Goal: Task Accomplishment & Management: Use online tool/utility

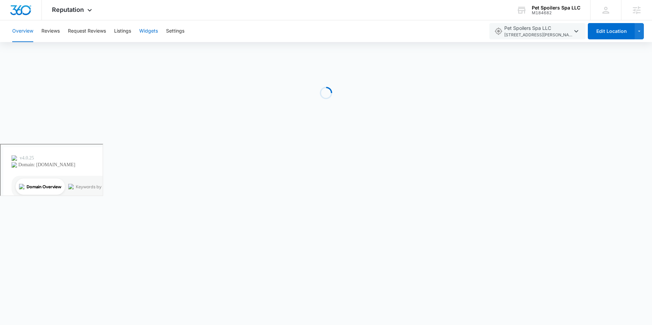
click at [158, 32] on button "Widgets" at bounding box center [148, 31] width 19 height 22
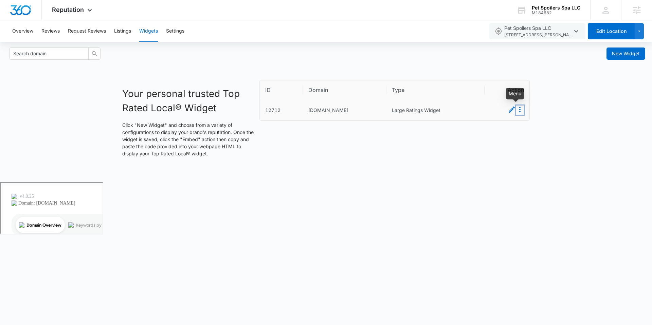
click at [518, 113] on icon "Menu" at bounding box center [519, 110] width 8 height 8
click at [522, 124] on button "Embed" at bounding box center [512, 121] width 24 height 9
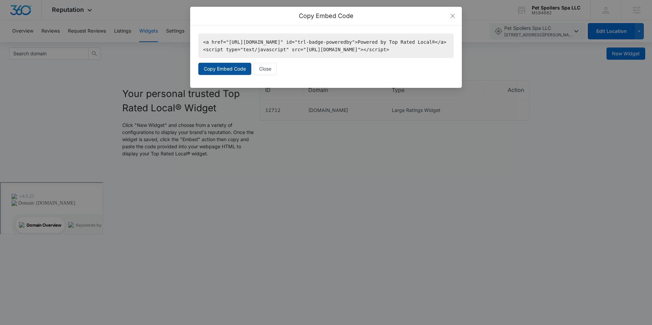
click at [232, 75] on button "Copy Embed Code" at bounding box center [224, 69] width 53 height 12
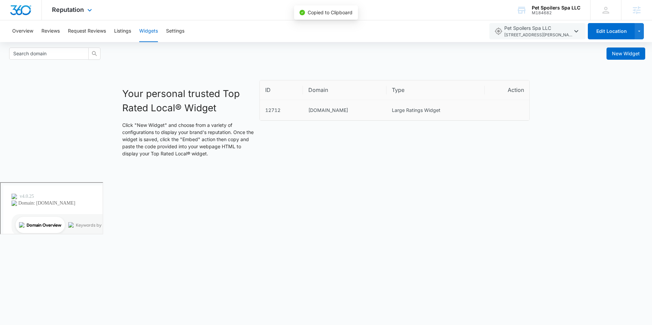
click at [95, 11] on div "Reputation Apps Reputation Websites Forms CRM Email Social Shop Payments POS Co…" at bounding box center [73, 10] width 62 height 20
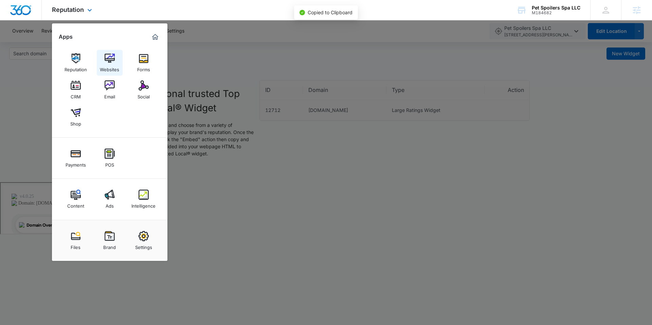
click at [105, 69] on div "Websites" at bounding box center [109, 67] width 19 height 9
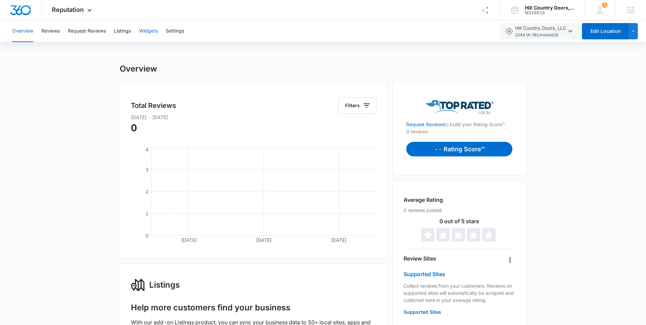
click at [145, 31] on button "Widgets" at bounding box center [148, 31] width 19 height 22
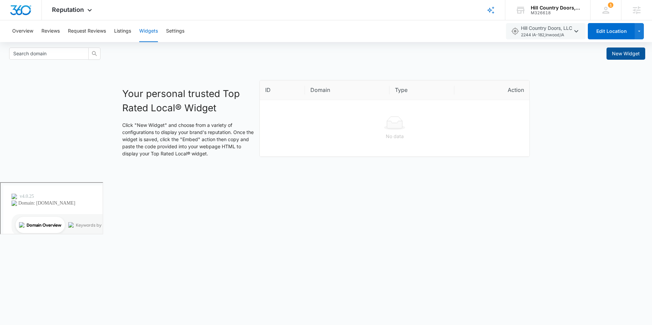
click at [614, 51] on span "New Widget" at bounding box center [625, 53] width 28 height 7
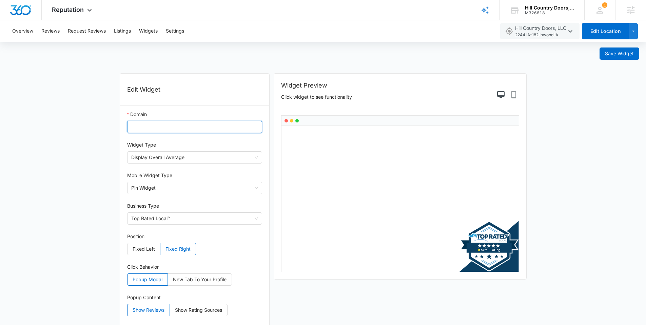
click at [167, 126] on input "Domain" at bounding box center [194, 127] width 135 height 12
click at [210, 123] on input "Domain" at bounding box center [194, 127] width 135 height 12
paste input "https://petspoilersspa.com/"
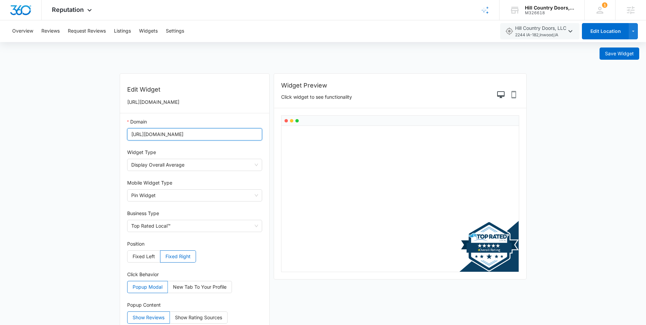
type input "https://petspoilersspa.com/"
click at [65, 117] on form "Save Widget Edit Widget https://petspoilersspa.com/ Domain https://petspoilerss…" at bounding box center [323, 193] width 646 height 302
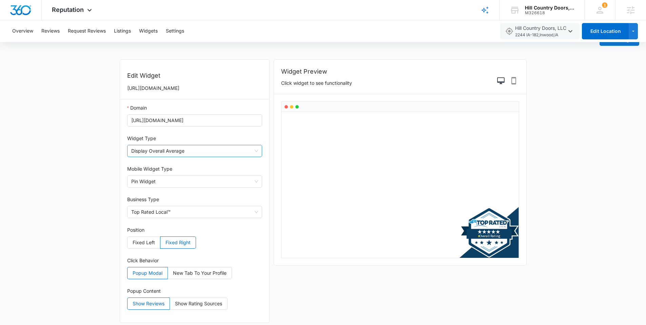
click at [171, 150] on span "Display Overall Average" at bounding box center [194, 151] width 127 height 12
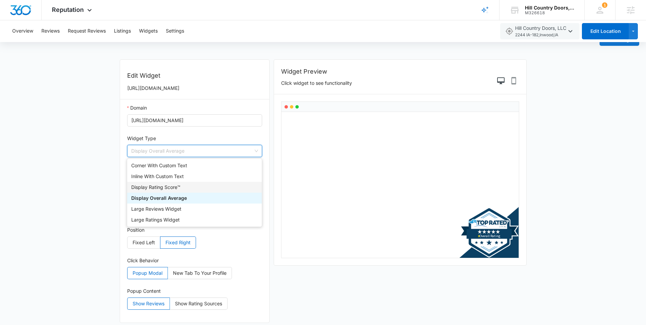
click at [161, 187] on div "Display Rating Score™" at bounding box center [194, 187] width 127 height 7
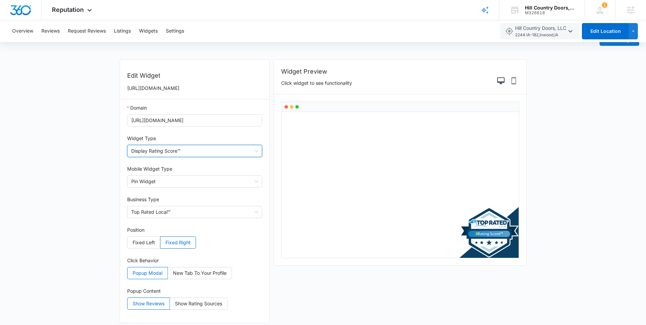
click at [98, 173] on form "Save Widget Edit Widget https://petspoilersspa.com/ Domain https://petspoilerss…" at bounding box center [323, 179] width 646 height 302
click at [185, 151] on span "Display Rating Score™" at bounding box center [194, 151] width 127 height 12
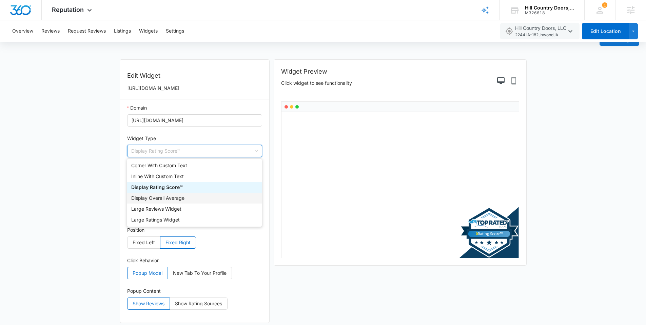
click at [174, 183] on div "Display Rating Score™" at bounding box center [194, 187] width 135 height 11
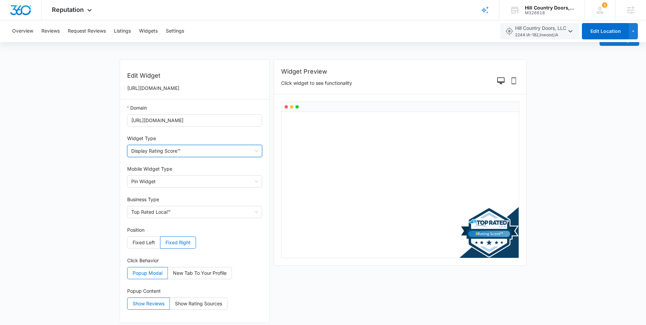
click at [177, 153] on span "Display Rating Score™" at bounding box center [194, 151] width 127 height 12
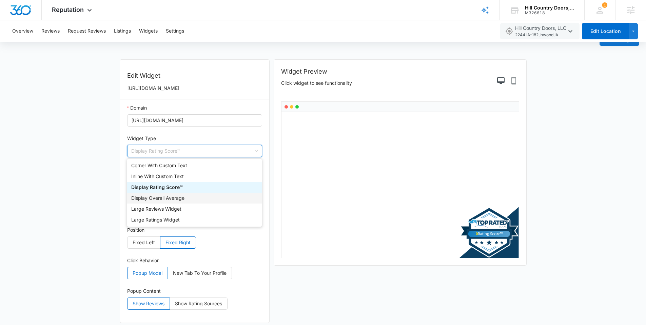
click at [161, 195] on div "Display Overall Average" at bounding box center [194, 197] width 127 height 7
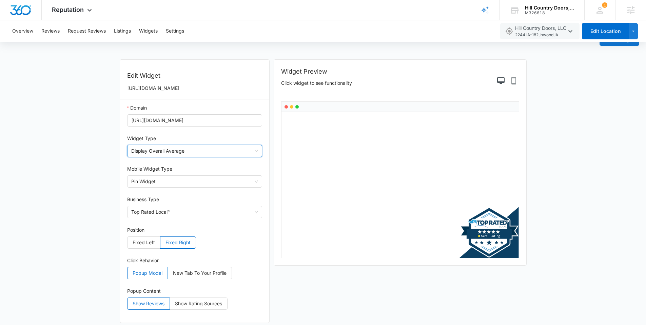
click at [151, 149] on span "Display Overall Average" at bounding box center [194, 151] width 127 height 12
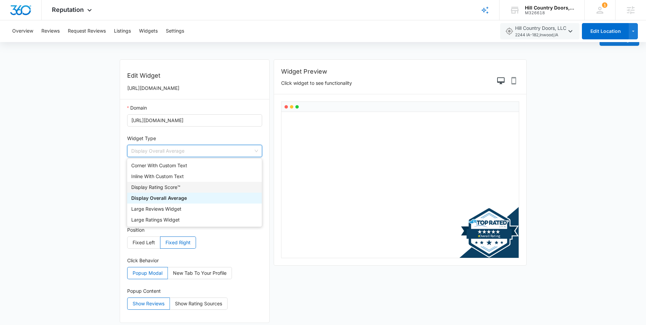
click at [163, 190] on div "Display Rating Score™" at bounding box center [194, 187] width 127 height 7
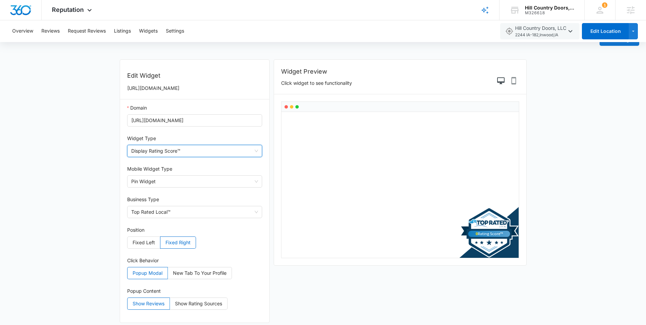
click at [97, 186] on form "Save Widget Edit Widget https://petspoilersspa.com/ Domain https://petspoilerss…" at bounding box center [323, 179] width 646 height 302
click at [528, 11] on div "M326618" at bounding box center [550, 13] width 50 height 5
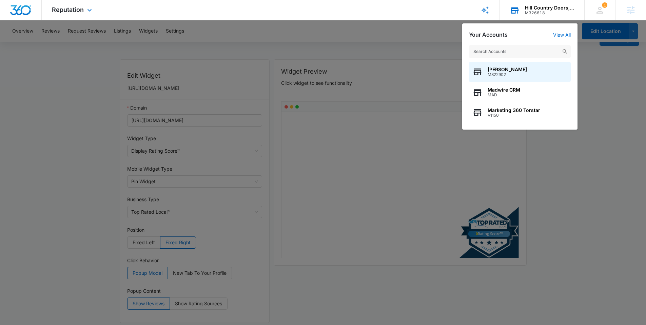
click at [508, 47] on input "text" at bounding box center [520, 52] width 102 height 14
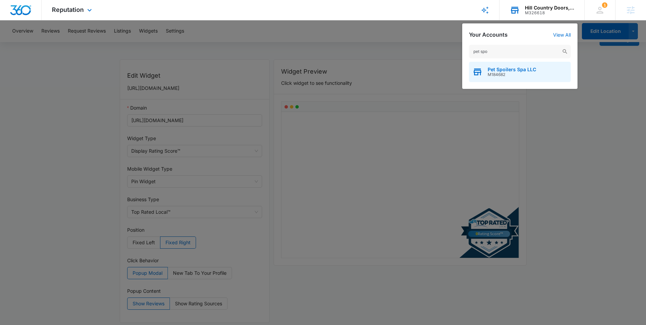
type input "pet spo"
click at [515, 64] on div "Pet Spoilers Spa LLC M184682" at bounding box center [520, 72] width 102 height 20
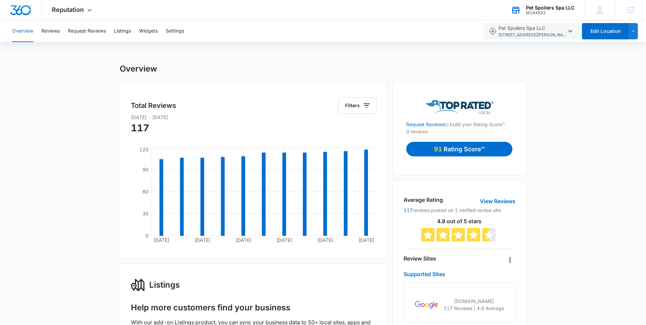
click at [138, 32] on div "Overview Reviews Request Reviews Listings Widgets Settings" at bounding box center [243, 31] width 471 height 22
click at [145, 32] on button "Widgets" at bounding box center [148, 31] width 19 height 22
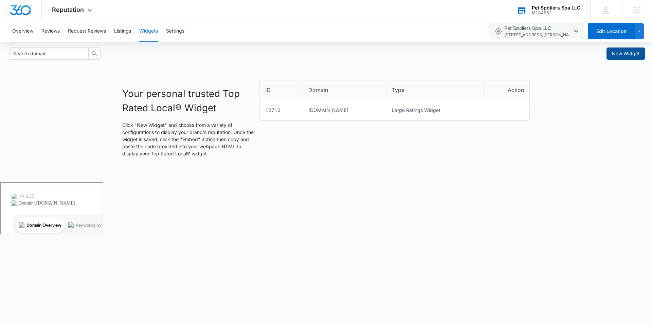
click at [609, 52] on button "New Widget" at bounding box center [625, 54] width 39 height 12
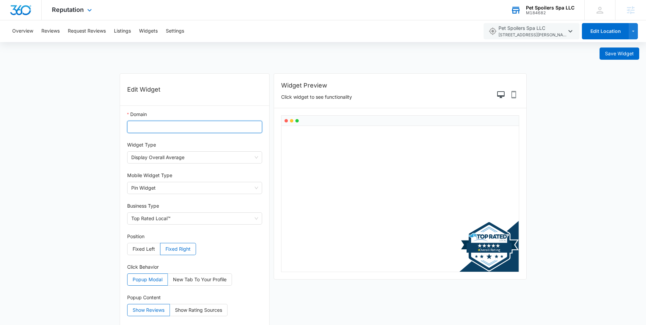
click at [195, 128] on input "Domain" at bounding box center [194, 127] width 135 height 12
paste input "https://petspoilersspa.com/"
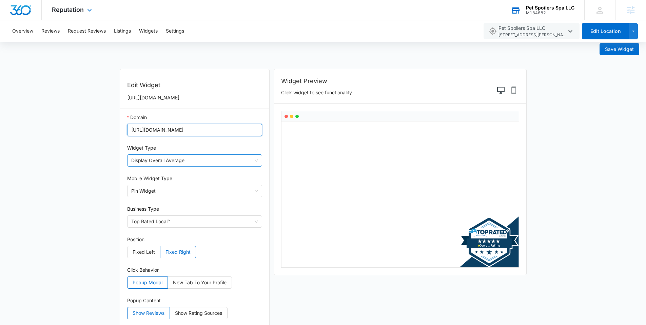
scroll to position [11, 0]
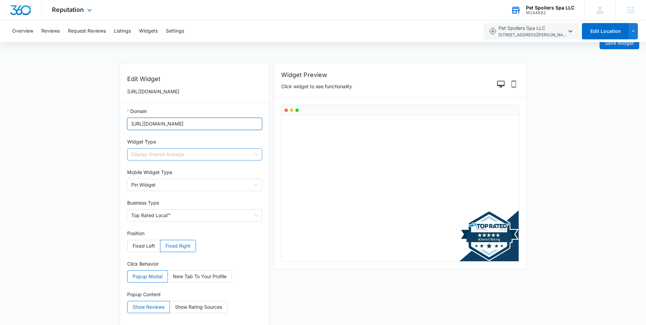
click at [162, 153] on span "Display Overall Average" at bounding box center [194, 155] width 127 height 12
type input "https://petspoilersspa.com/"
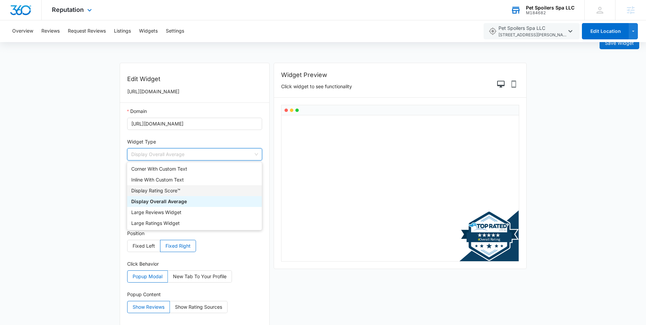
click at [162, 191] on div "Display Rating Score™" at bounding box center [194, 190] width 127 height 7
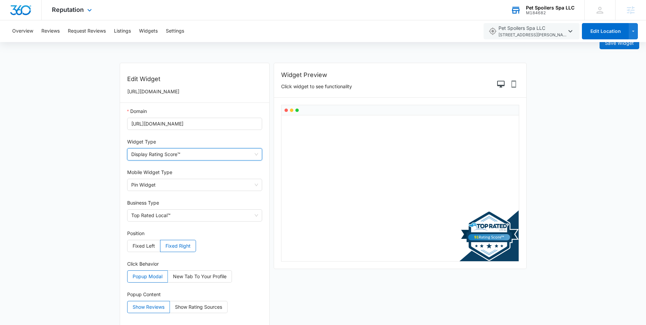
click at [80, 166] on form "Save Widget Edit Widget https://petspoilersspa.com/ Domain https://petspoilerss…" at bounding box center [323, 183] width 646 height 302
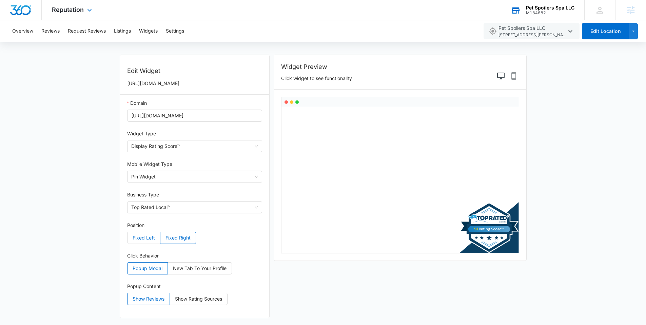
drag, startPoint x: 148, startPoint y: 241, endPoint x: 151, endPoint y: 239, distance: 3.7
click at [147, 240] on span "Fixed Left" at bounding box center [144, 238] width 22 height 6
click at [128, 240] on input "Fixed Left" at bounding box center [128, 240] width 0 height 0
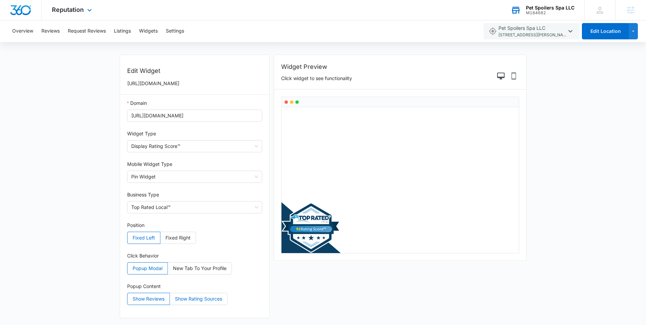
click at [186, 301] on span "Show Rating Sources" at bounding box center [198, 299] width 47 height 6
click at [170, 301] on input "Show Rating Sources" at bounding box center [170, 301] width 0 height 0
click at [147, 302] on span "Show Reviews" at bounding box center [149, 299] width 32 height 6
click at [128, 301] on input "Show Reviews" at bounding box center [128, 301] width 0 height 0
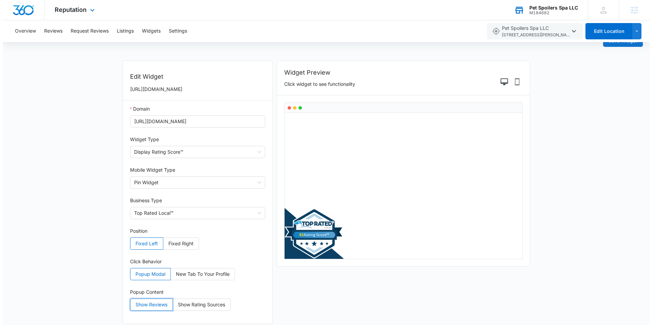
scroll to position [0, 0]
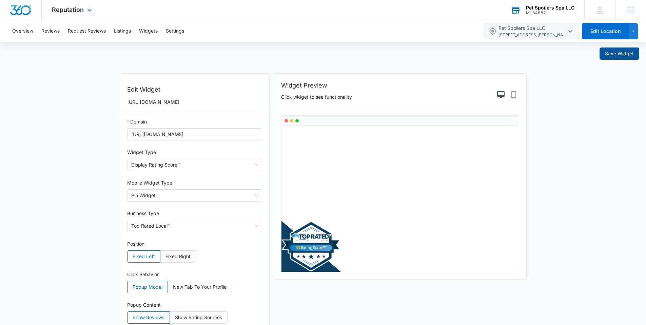
click at [626, 54] on span "Save Widget" at bounding box center [619, 53] width 29 height 7
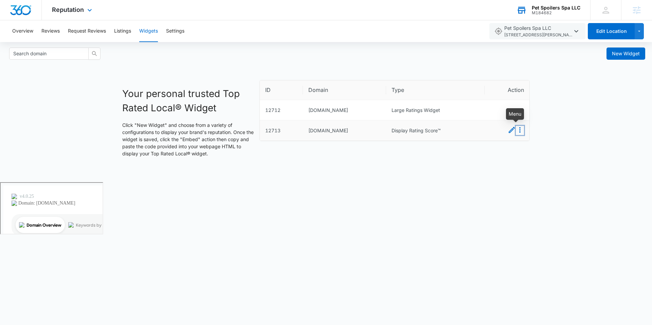
click at [518, 132] on icon "Menu" at bounding box center [519, 130] width 8 height 8
click at [511, 143] on button "Embed" at bounding box center [512, 142] width 24 height 9
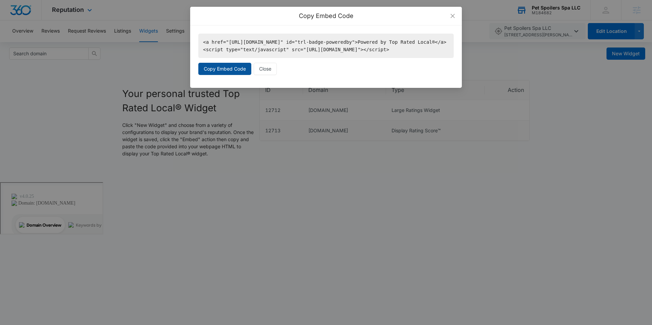
drag, startPoint x: 213, startPoint y: 74, endPoint x: 218, endPoint y: 74, distance: 5.1
click at [213, 73] on span "Copy Embed Code" at bounding box center [225, 68] width 42 height 7
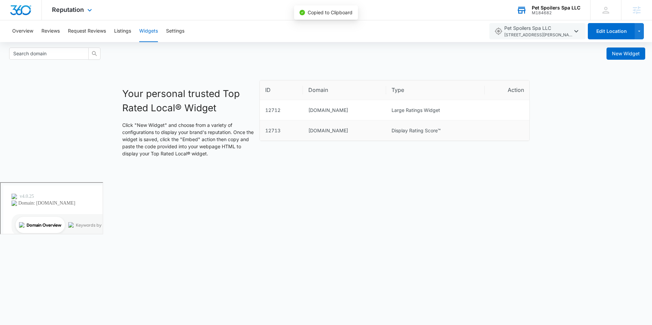
click at [81, 16] on div "Reputation Apps Reputation Websites Forms CRM Email Social Shop Payments POS Co…" at bounding box center [73, 10] width 62 height 20
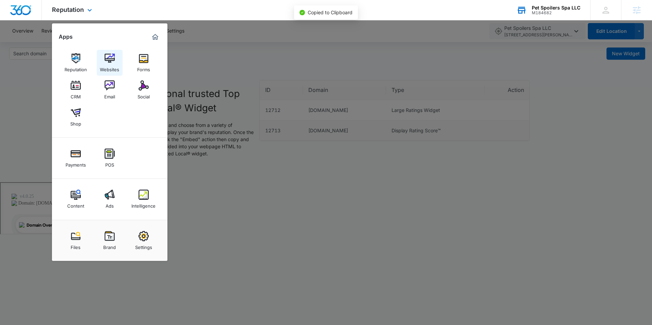
click at [106, 63] on div "Websites" at bounding box center [109, 67] width 19 height 9
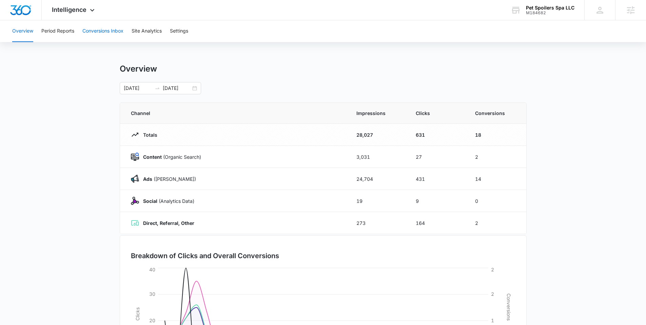
click at [113, 31] on button "Conversions Inbox" at bounding box center [102, 31] width 41 height 22
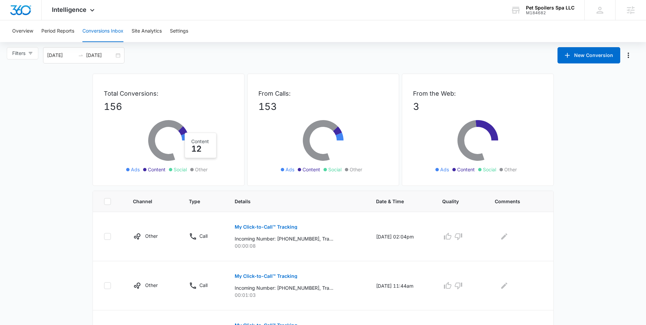
scroll to position [14, 0]
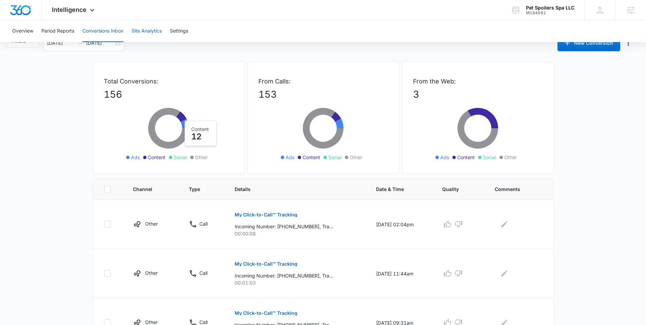
click at [144, 32] on button "Site Analytics" at bounding box center [147, 31] width 30 height 22
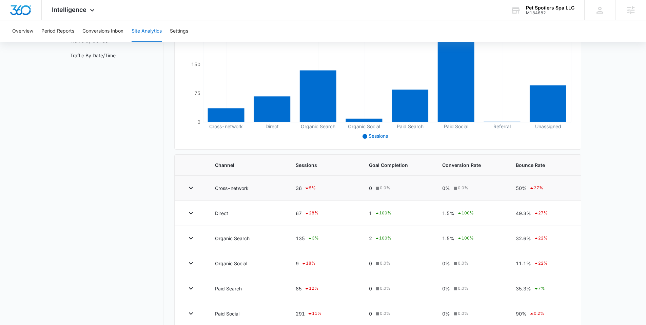
scroll to position [121, 0]
drag, startPoint x: 328, startPoint y: 238, endPoint x: 290, endPoint y: 238, distance: 38.3
click at [290, 238] on td "135 3 %" at bounding box center [324, 238] width 73 height 25
click at [156, 204] on nav "Site Analytics Channels Report Source Report Page Insights Location Data Conver…" at bounding box center [114, 159] width 99 height 434
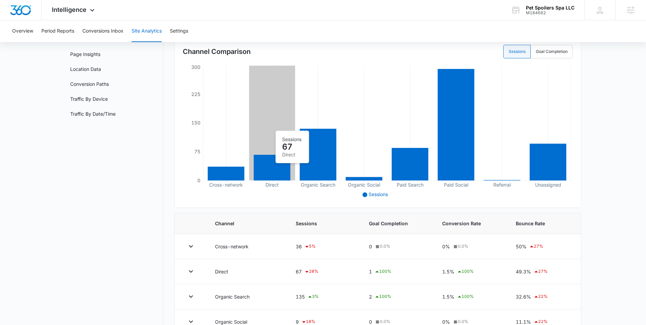
scroll to position [0, 0]
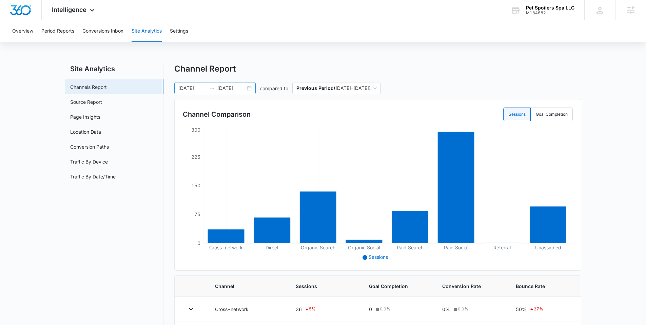
click at [250, 87] on div "08/02/2025 09/01/2025" at bounding box center [214, 88] width 81 height 12
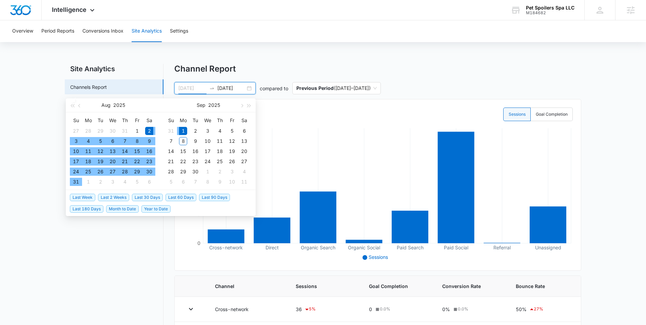
type input "08/02/2025"
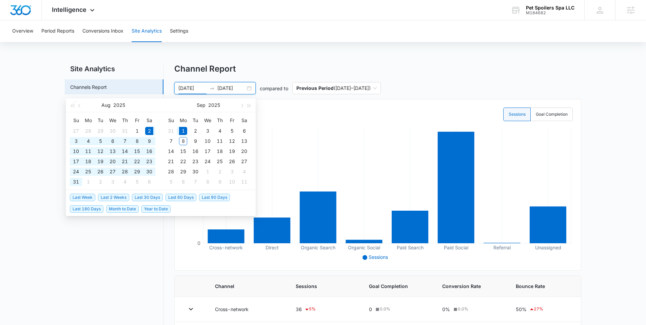
click at [369, 60] on div "Overview Period Reports Conversions Inbox Site Analytics Settings Site Analytic…" at bounding box center [323, 263] width 646 height 486
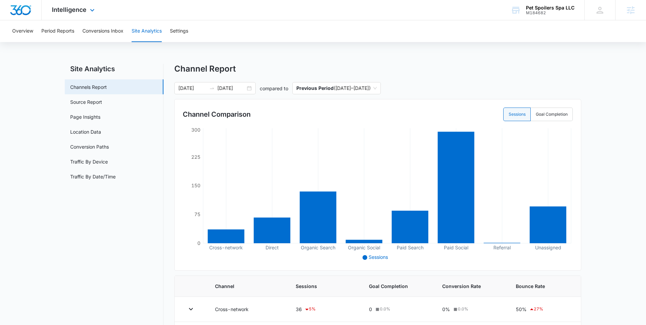
click at [89, 15] on div "Intelligence Apps Reputation Websites Forms CRM Email Social Shop Payments POS …" at bounding box center [74, 10] width 65 height 20
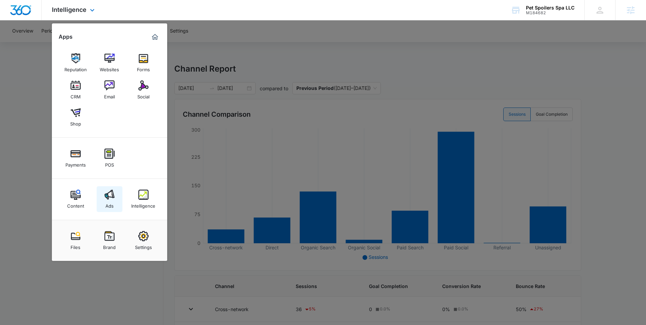
click at [110, 192] on img at bounding box center [110, 195] width 10 height 10
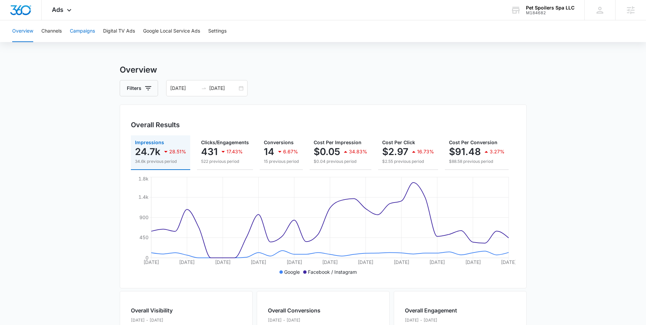
click at [83, 32] on button "Campaigns" at bounding box center [82, 31] width 25 height 22
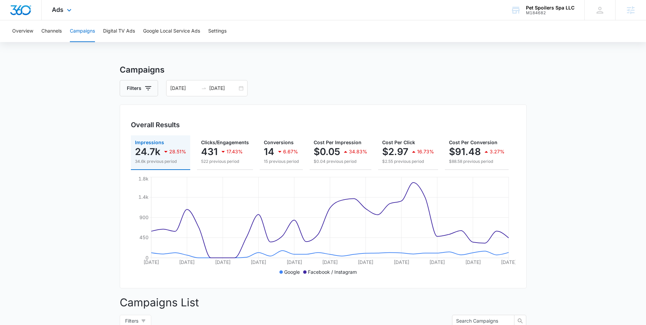
click at [74, 14] on div "Ads Apps Reputation Websites Forms CRM Email Social Shop Payments POS Content A…" at bounding box center [63, 10] width 42 height 20
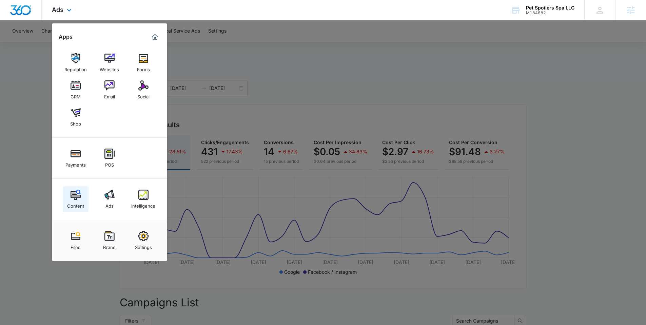
click at [87, 205] on link "Content" at bounding box center [76, 199] width 26 height 26
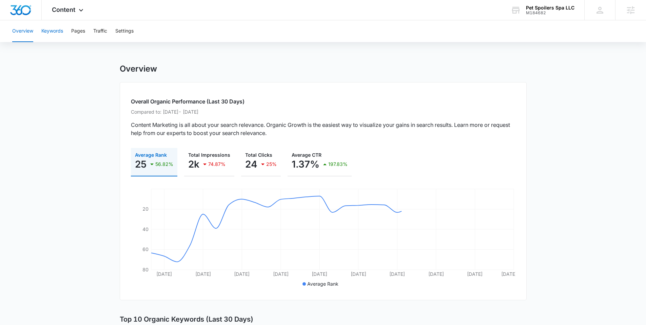
click at [43, 34] on button "Keywords" at bounding box center [52, 31] width 22 height 22
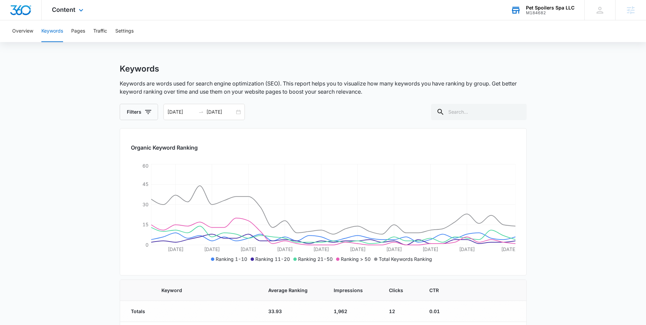
click at [543, 18] on div "Pet Spoilers Spa LLC M184682 Your Accounts View All" at bounding box center [543, 10] width 84 height 20
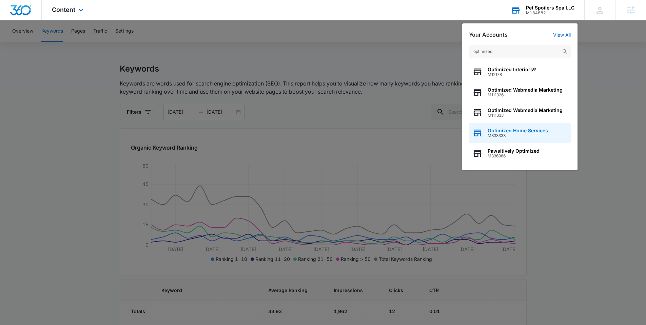
type input "optimized"
click at [503, 137] on span "M333333" at bounding box center [518, 135] width 60 height 5
